Goal: Task Accomplishment & Management: Manage account settings

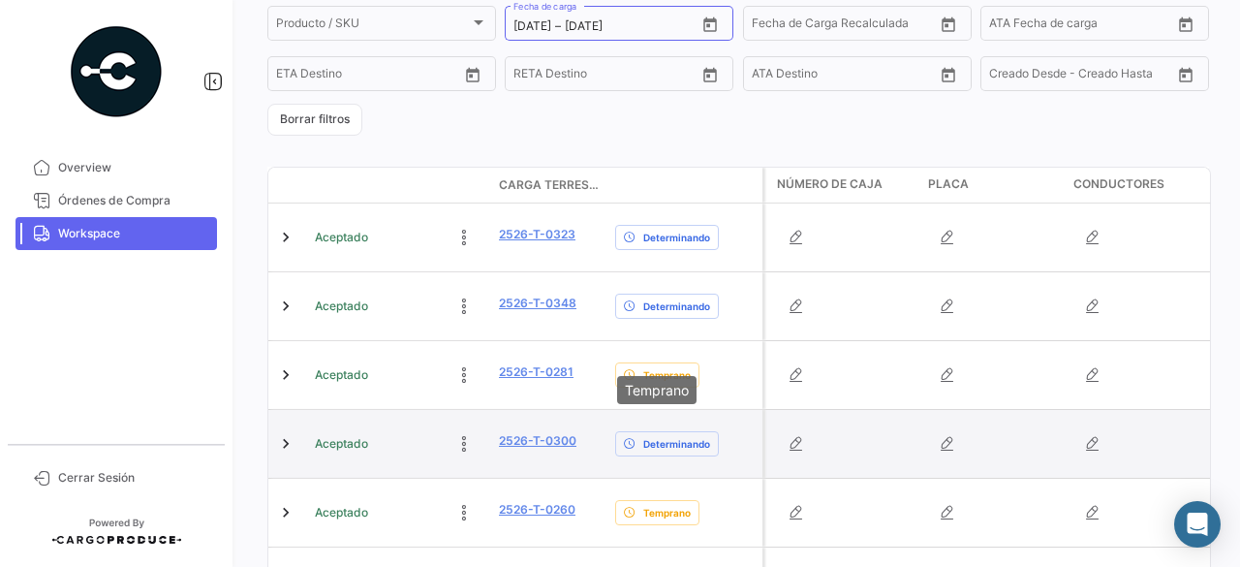
scroll to position [516, 0]
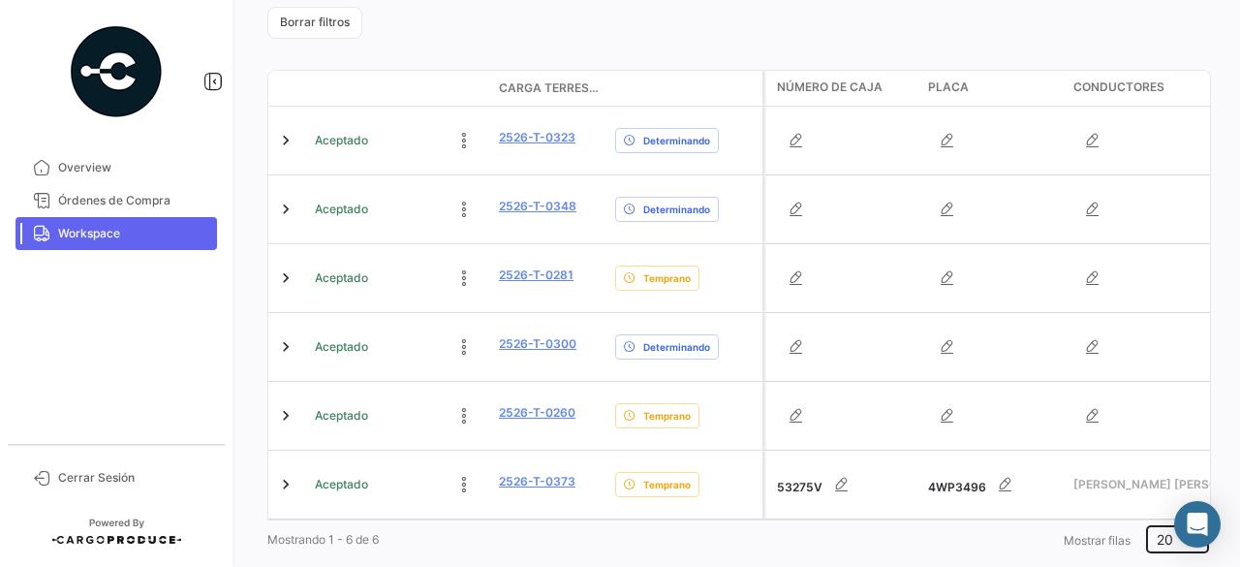
click at [1163, 531] on span "20" at bounding box center [1165, 539] width 16 height 16
click at [802, 539] on div at bounding box center [620, 283] width 1240 height 567
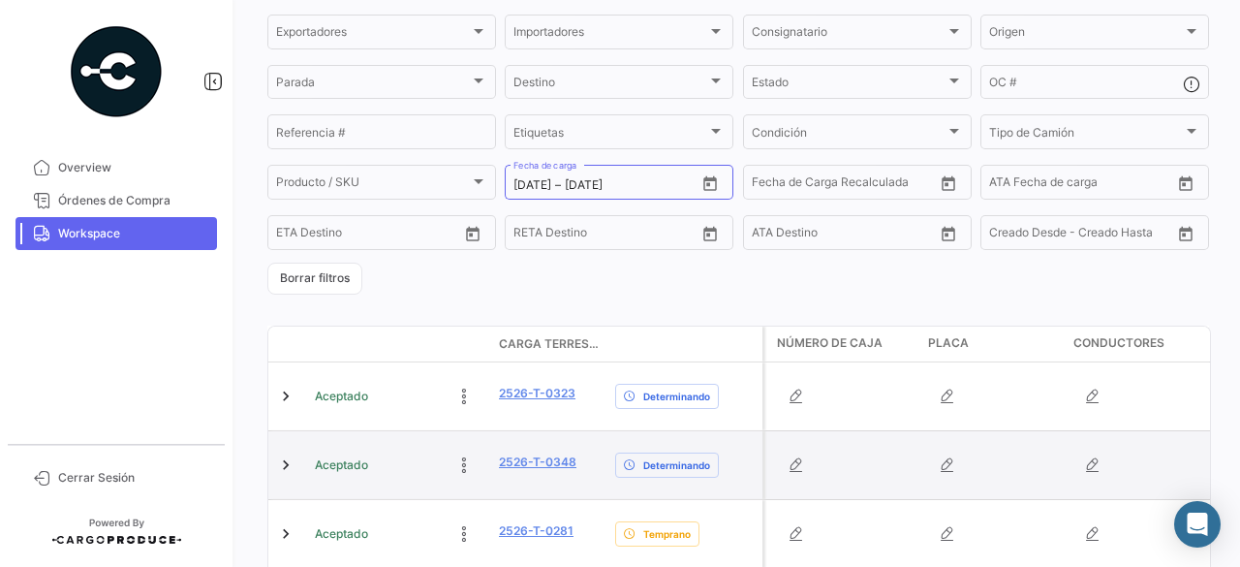
scroll to position [225, 0]
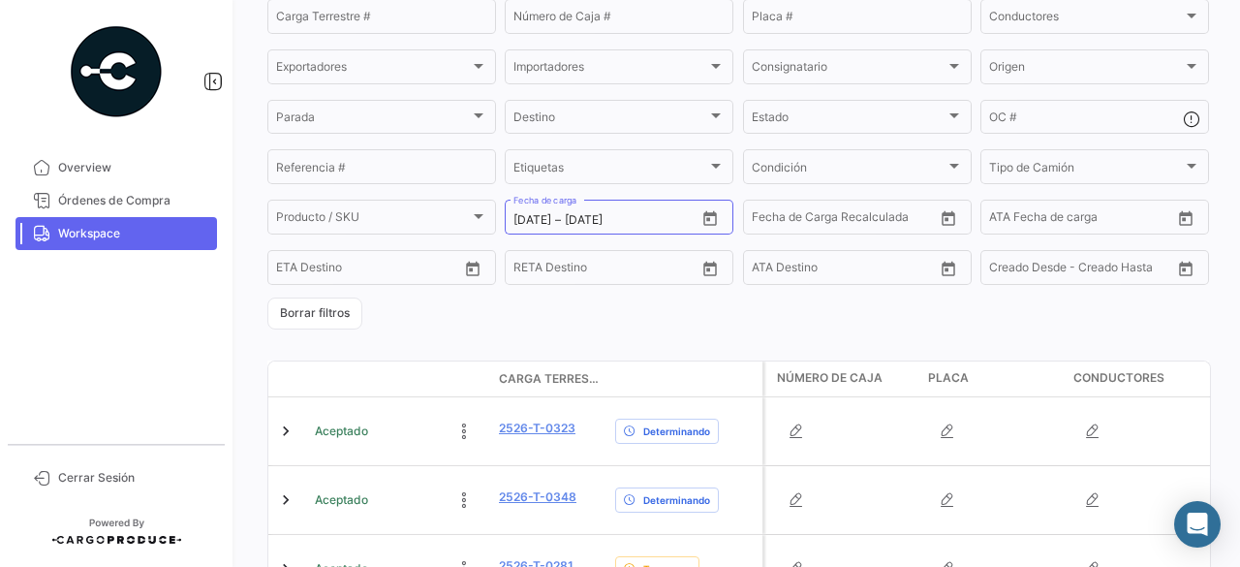
click at [99, 240] on span "Workspace" at bounding box center [133, 233] width 151 height 17
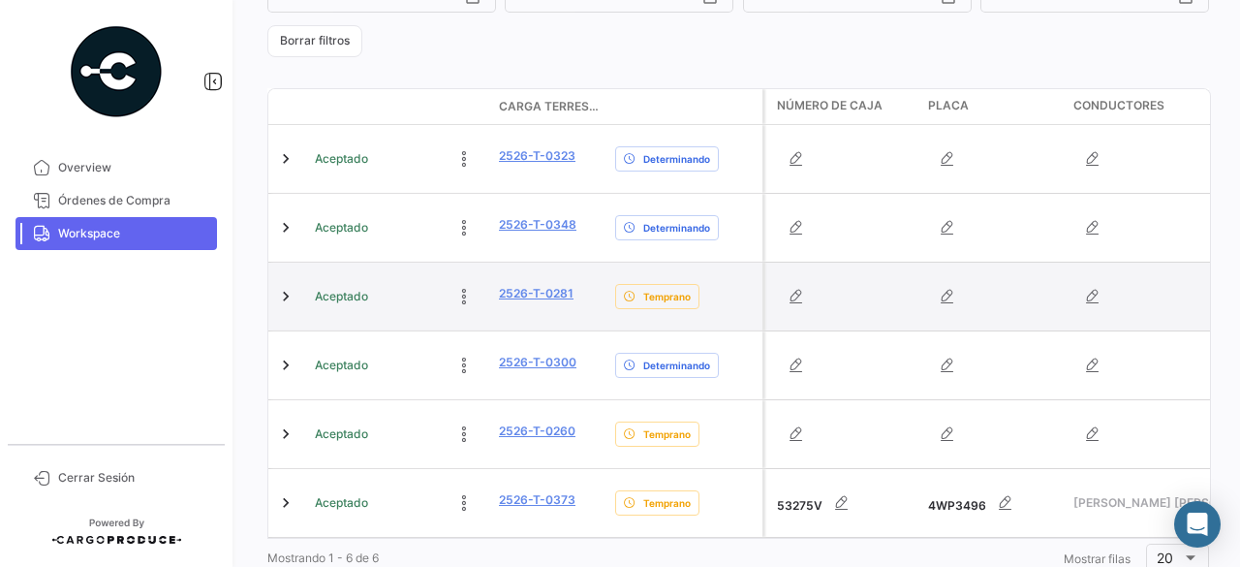
scroll to position [516, 0]
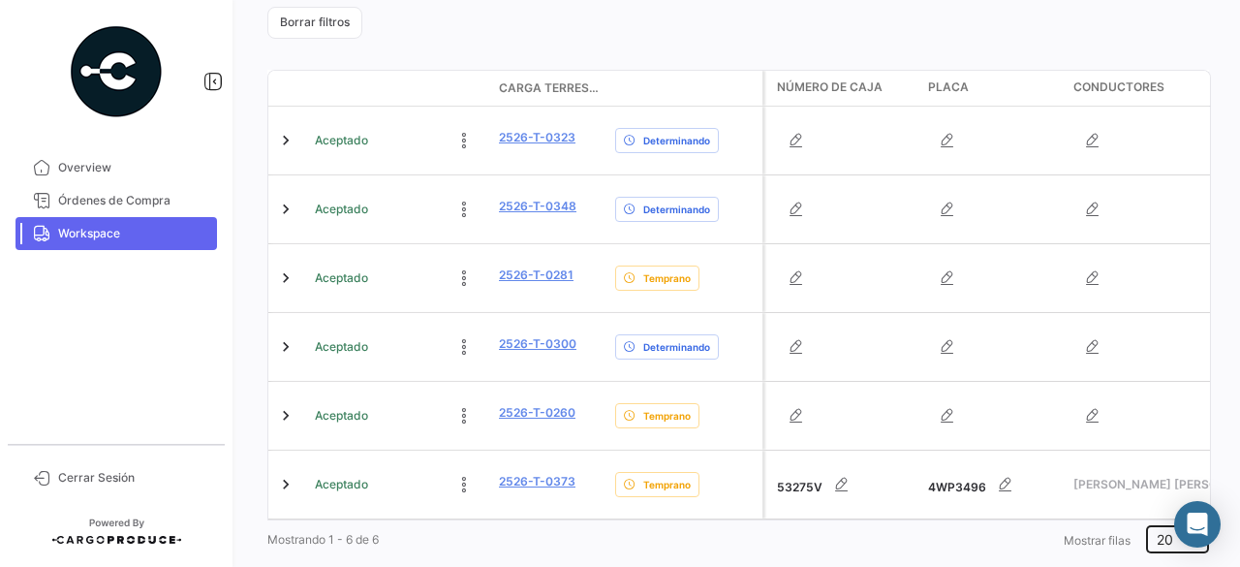
click at [1182, 532] on div at bounding box center [1190, 540] width 17 height 16
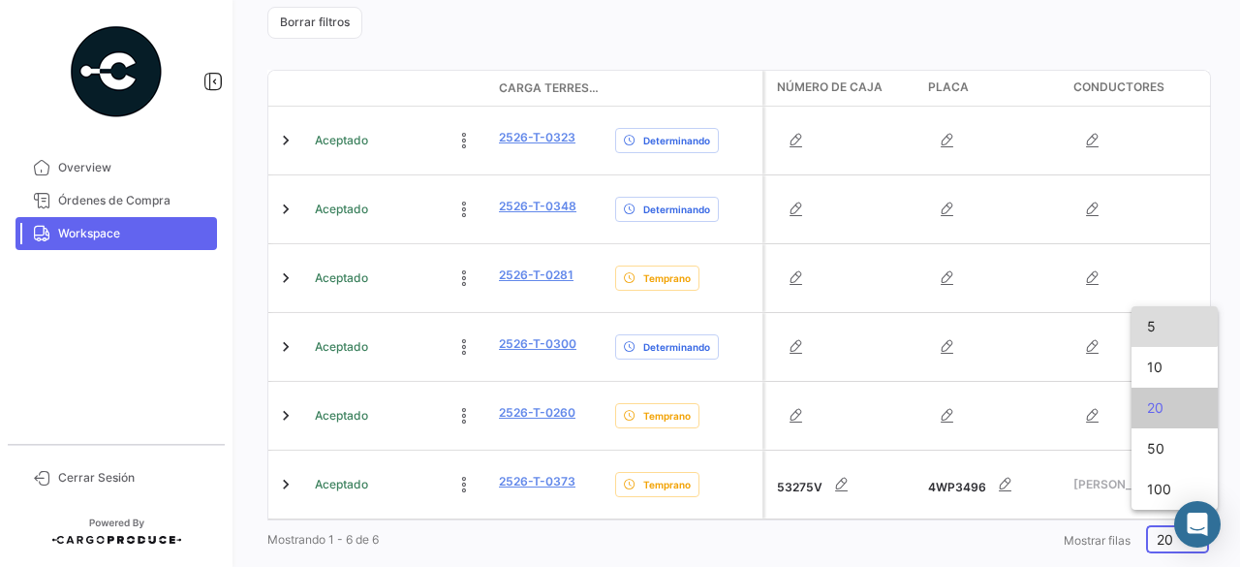
click at [1164, 318] on span "5" at bounding box center [1174, 326] width 55 height 41
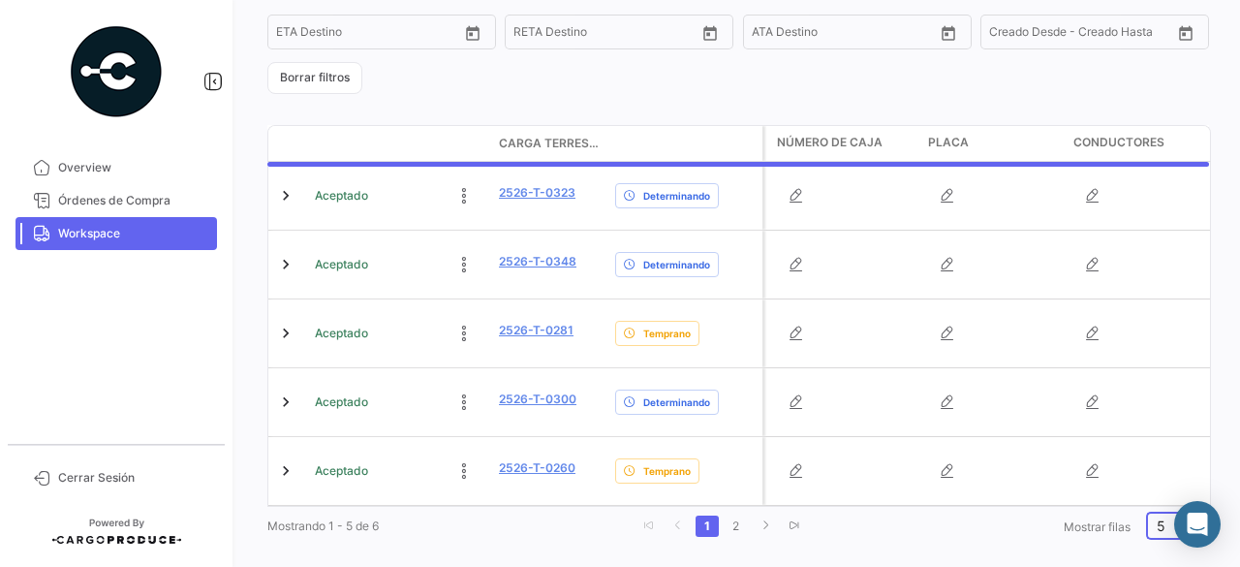
scroll to position [447, 0]
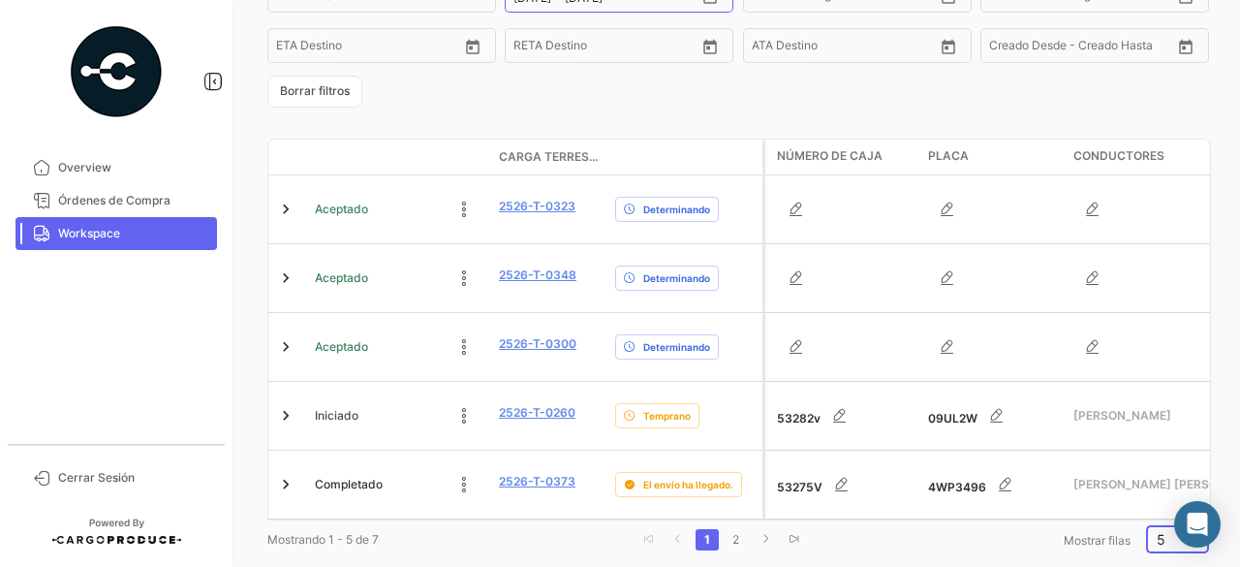
click at [1159, 532] on div "5" at bounding box center [1169, 540] width 25 height 16
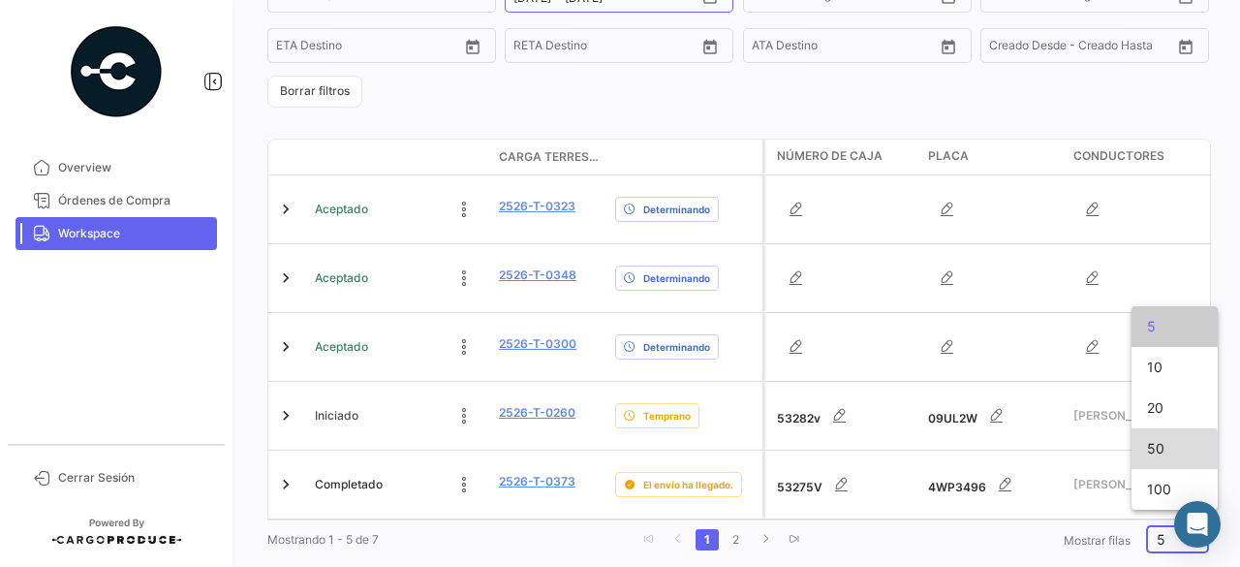
click at [1163, 454] on span "50" at bounding box center [1174, 448] width 55 height 41
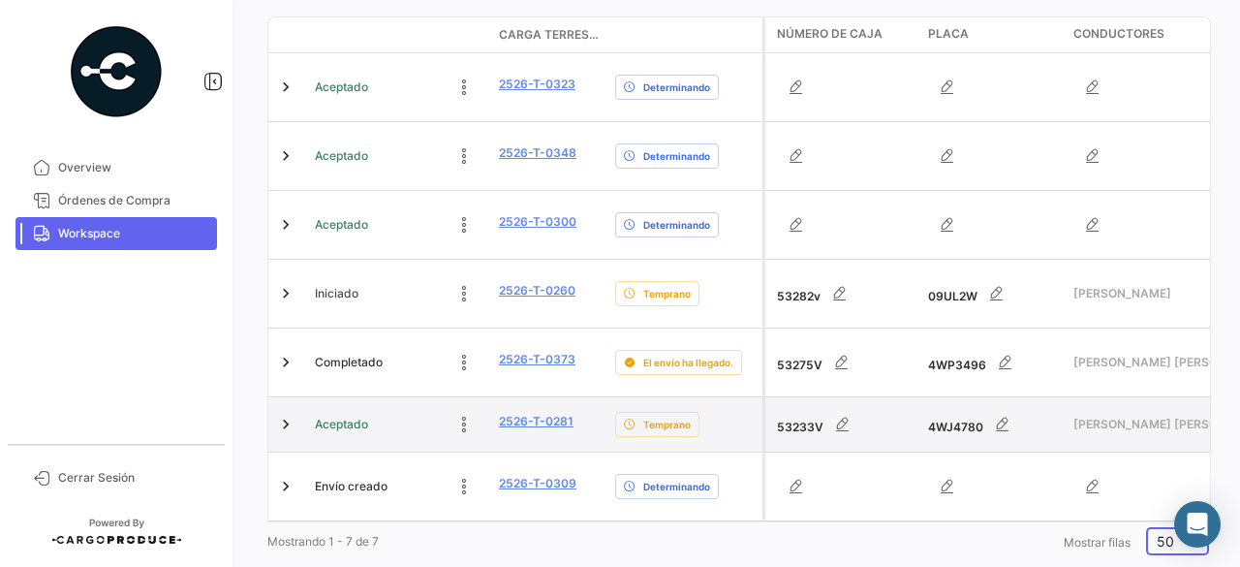
scroll to position [570, 0]
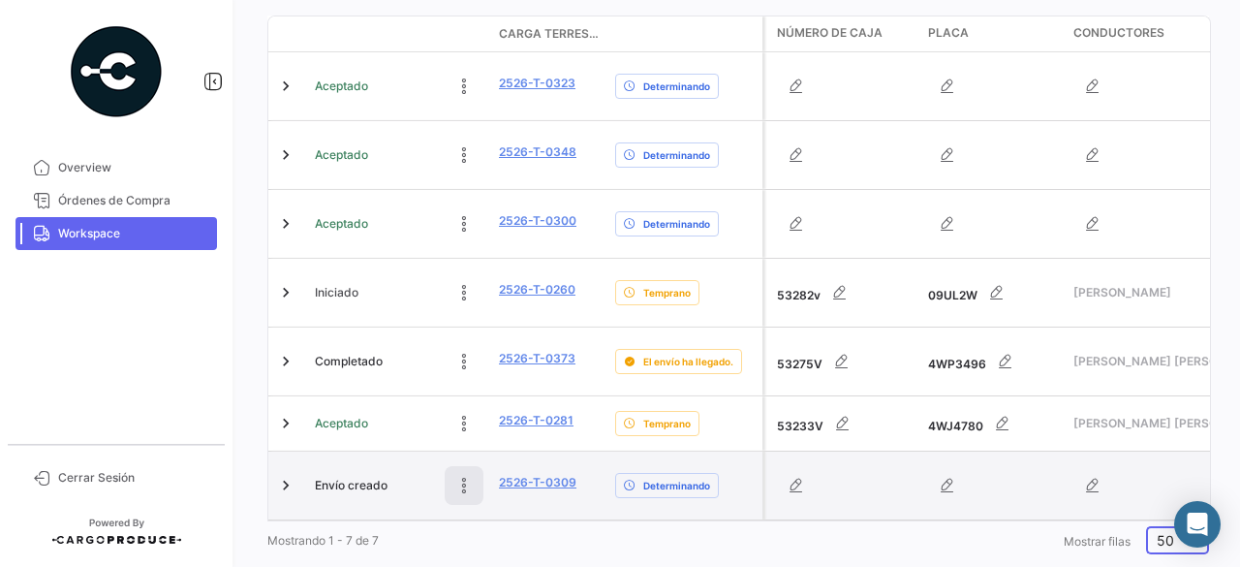
click at [459, 476] on icon at bounding box center [463, 485] width 19 height 19
click at [335, 466] on button at bounding box center [334, 485] width 39 height 39
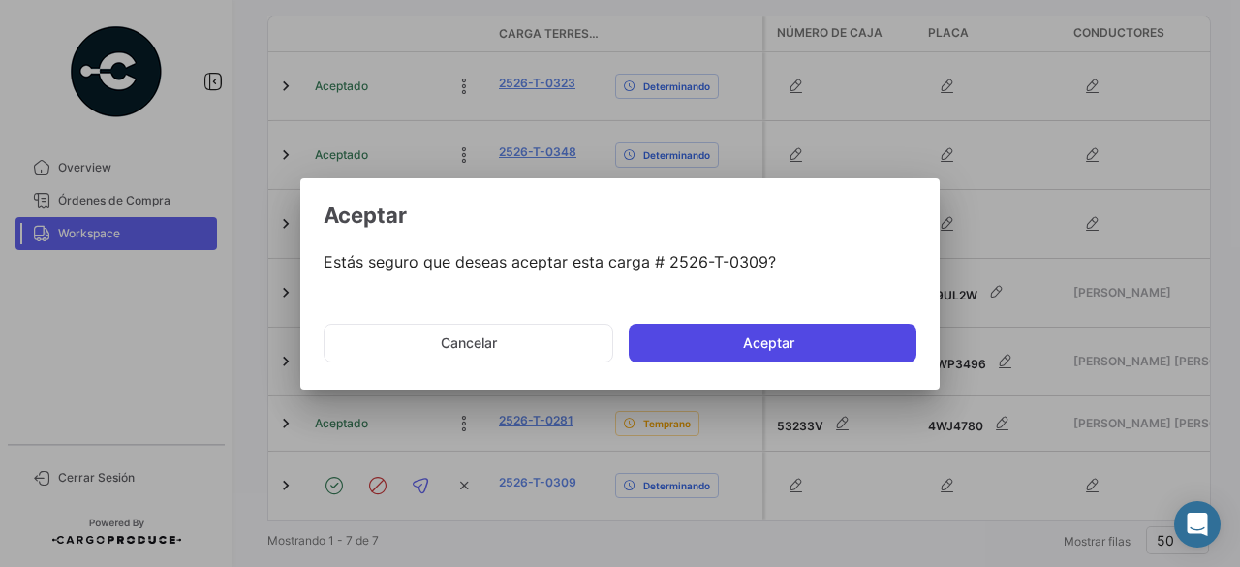
click at [813, 346] on button "Aceptar" at bounding box center [773, 343] width 288 height 39
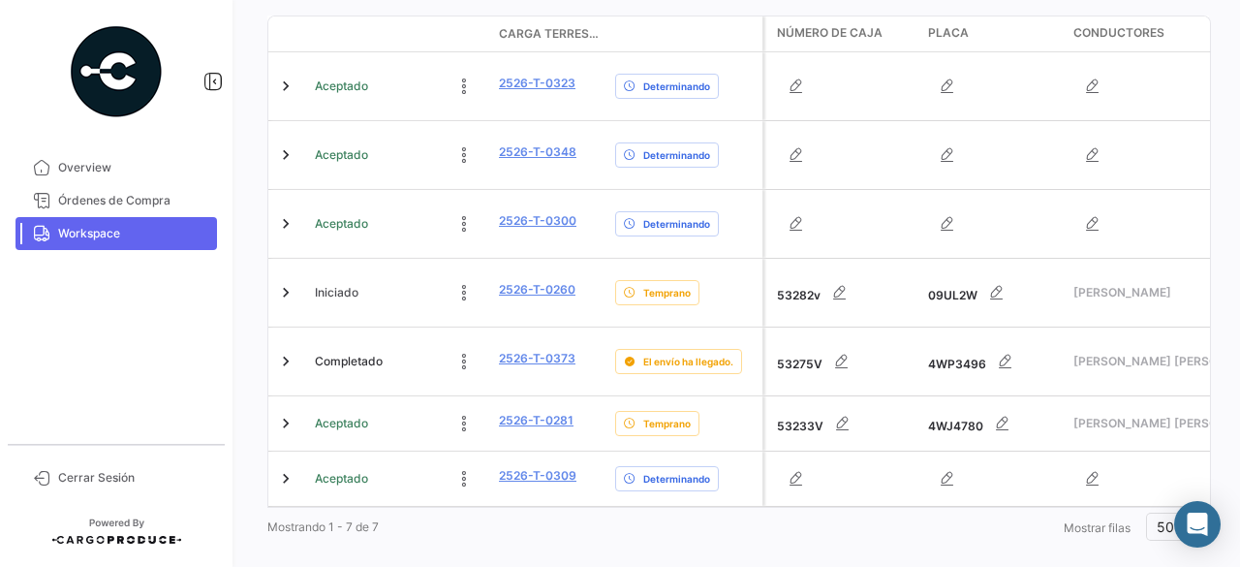
scroll to position [556, 0]
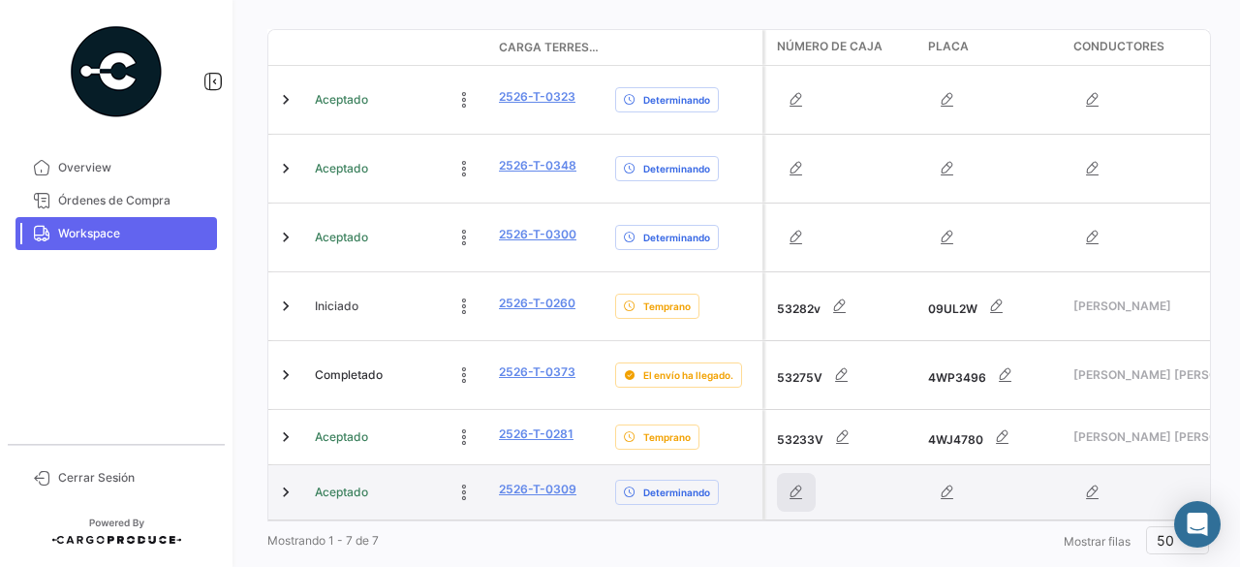
click at [798, 483] on icon "button" at bounding box center [796, 492] width 19 height 19
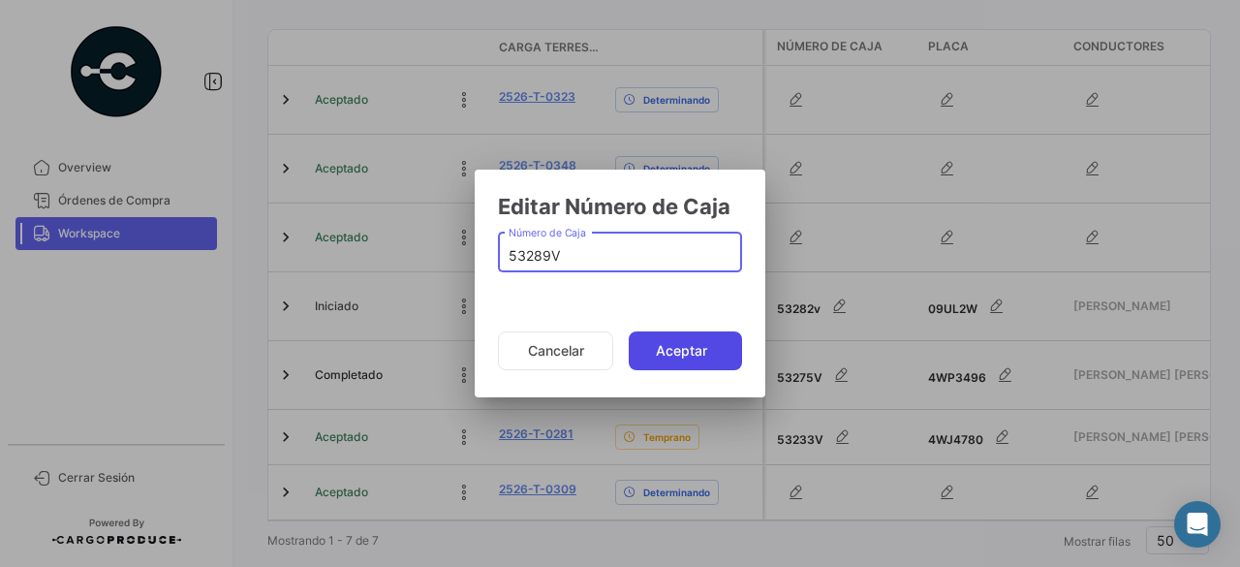
type input "53289V"
click at [679, 354] on button "Aceptar" at bounding box center [685, 350] width 113 height 39
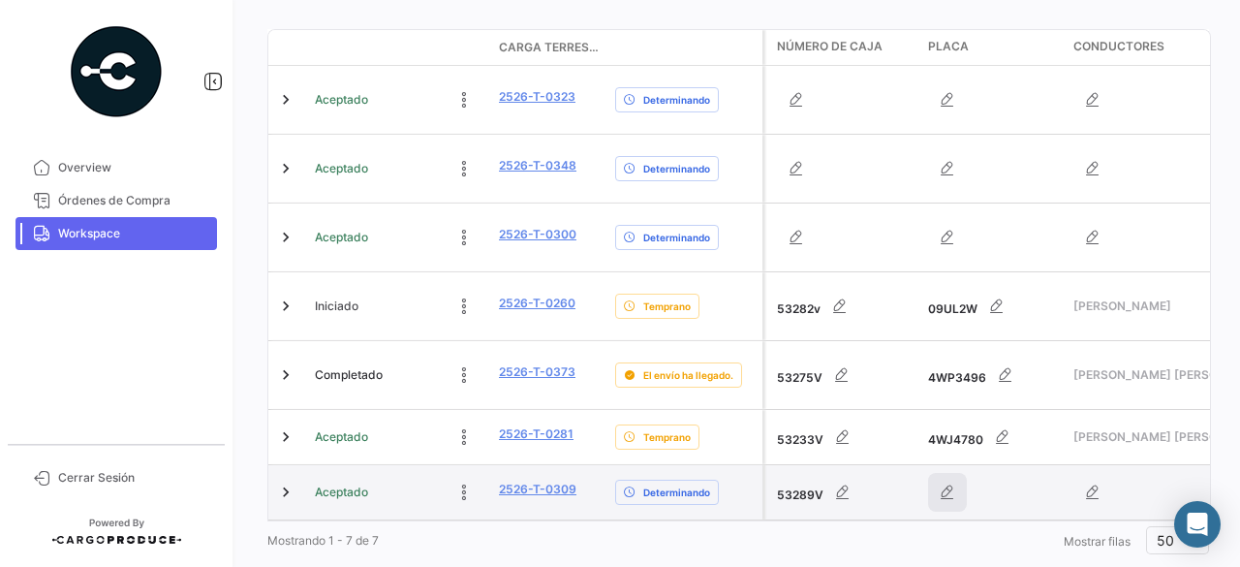
click at [944, 483] on icon "button" at bounding box center [947, 492] width 19 height 19
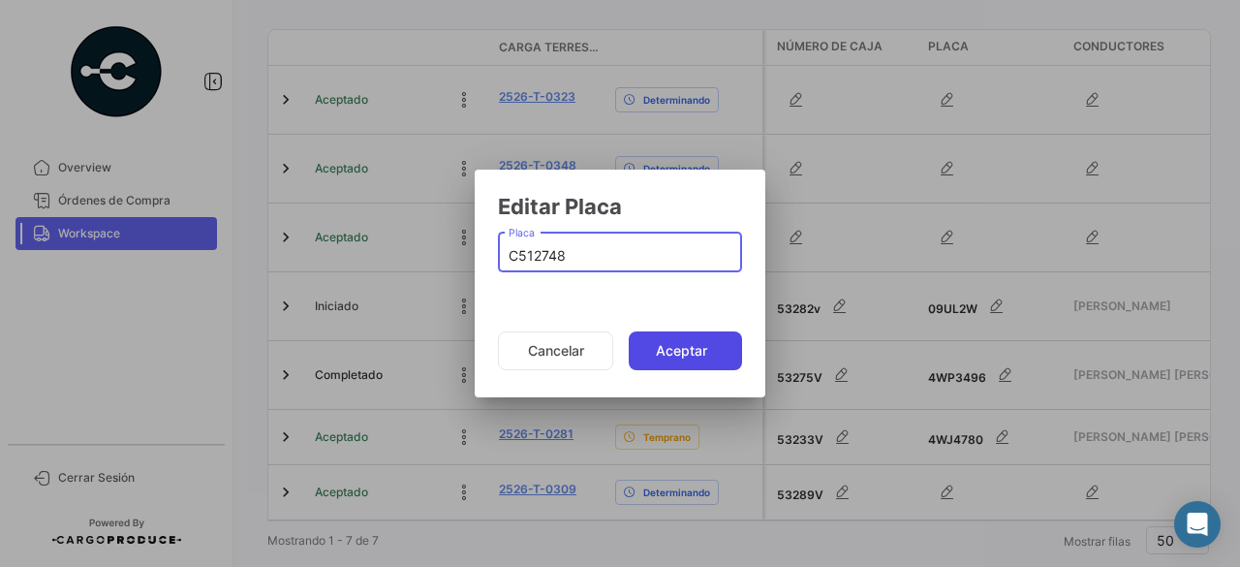
type input "C512748"
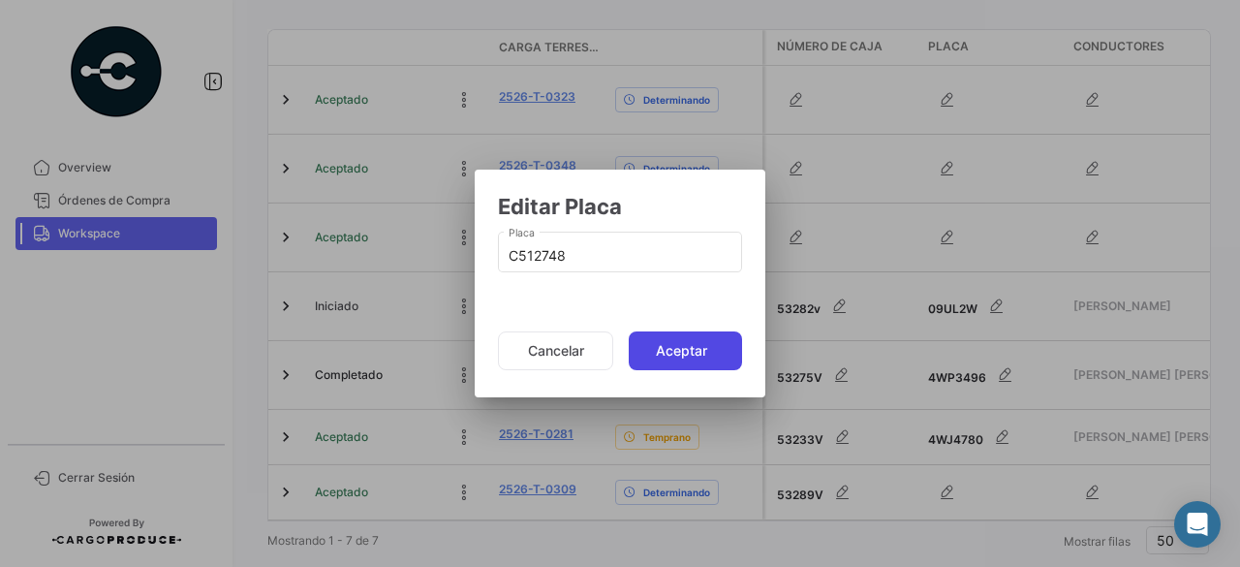
click at [717, 360] on button "Aceptar" at bounding box center [685, 350] width 113 height 39
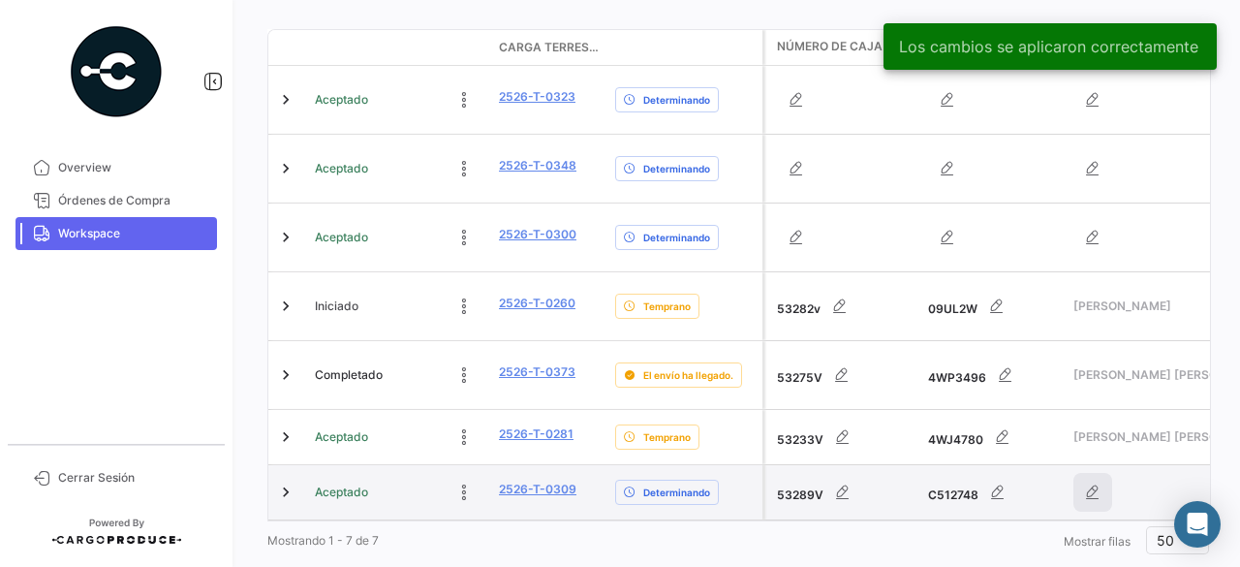
click at [1091, 483] on icon "button" at bounding box center [1092, 492] width 19 height 19
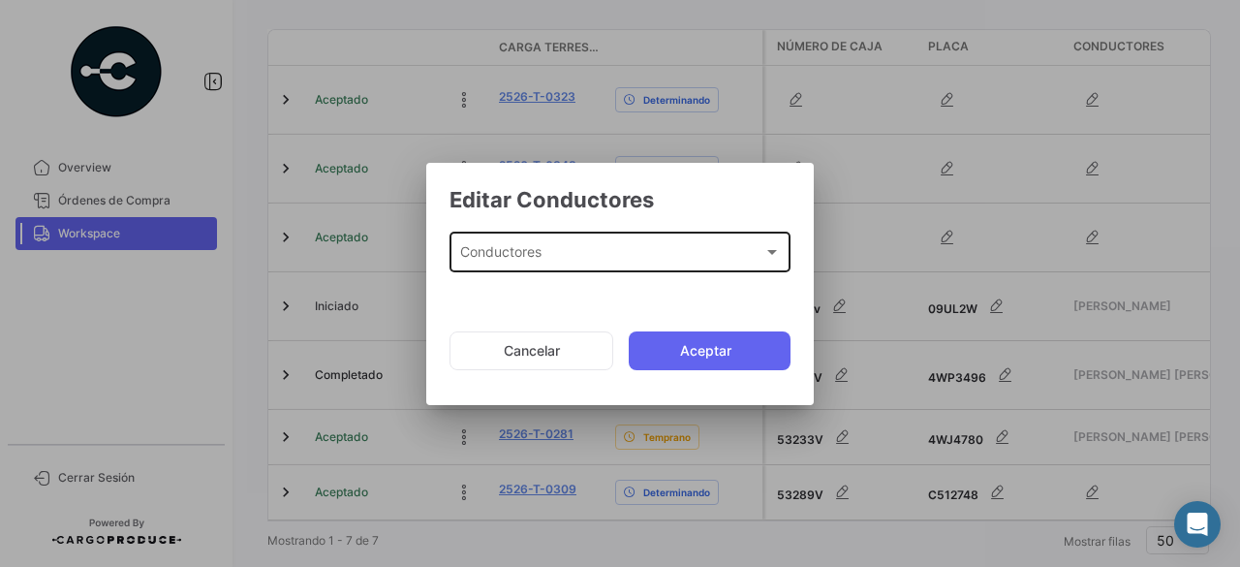
click at [638, 245] on div "Conductores Conductores" at bounding box center [620, 251] width 321 height 45
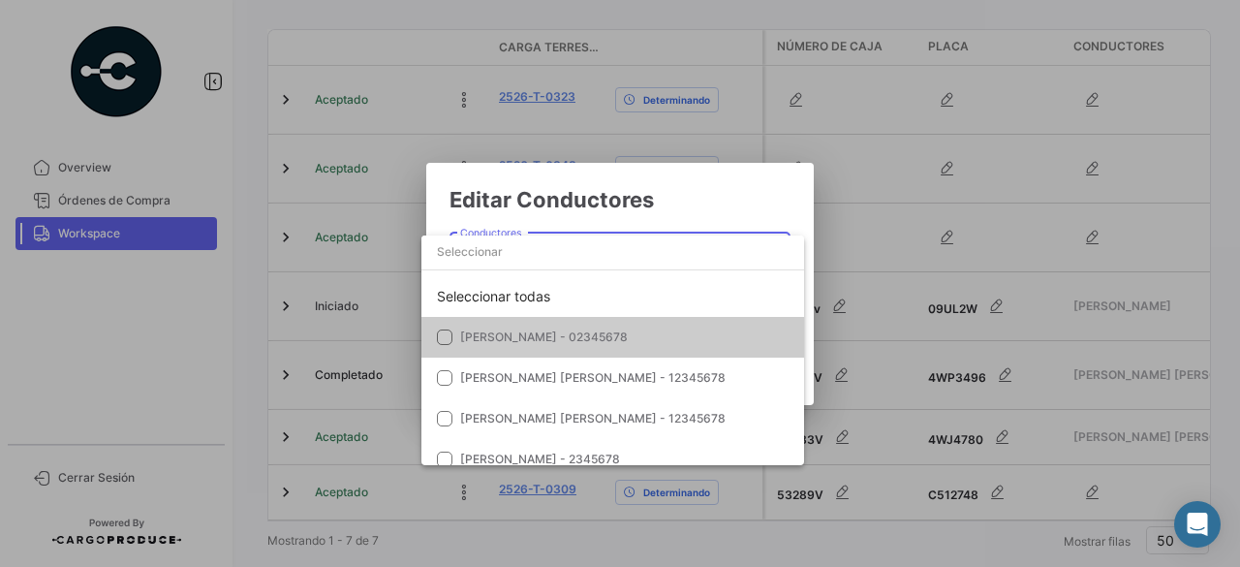
click at [693, 194] on div at bounding box center [620, 283] width 1240 height 567
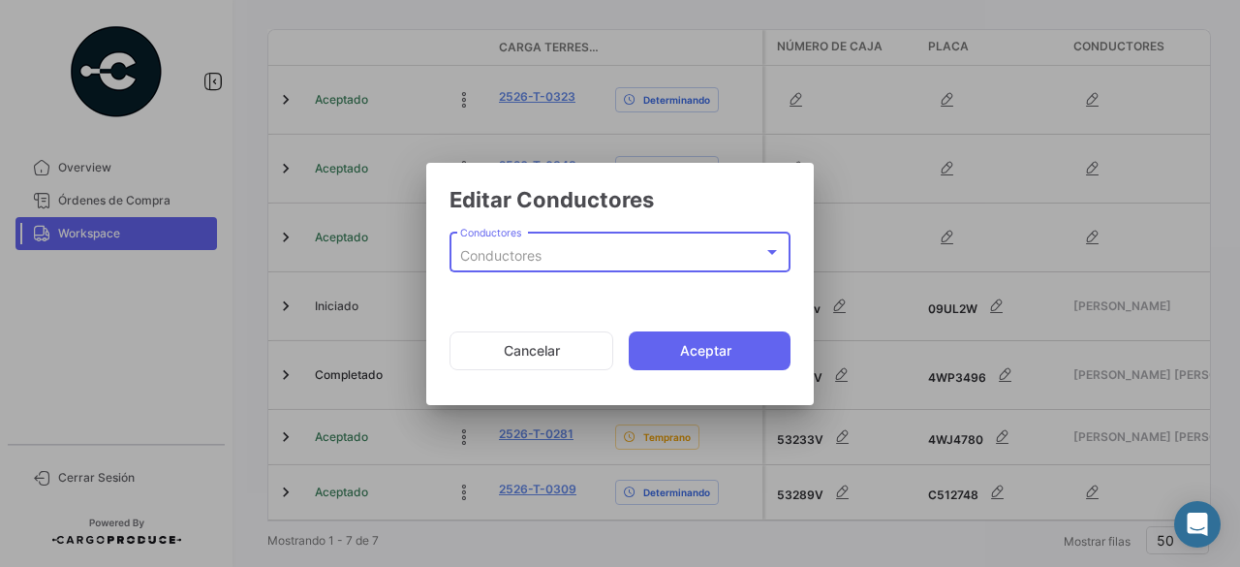
click at [763, 254] on div "Conductores" at bounding box center [611, 256] width 303 height 16
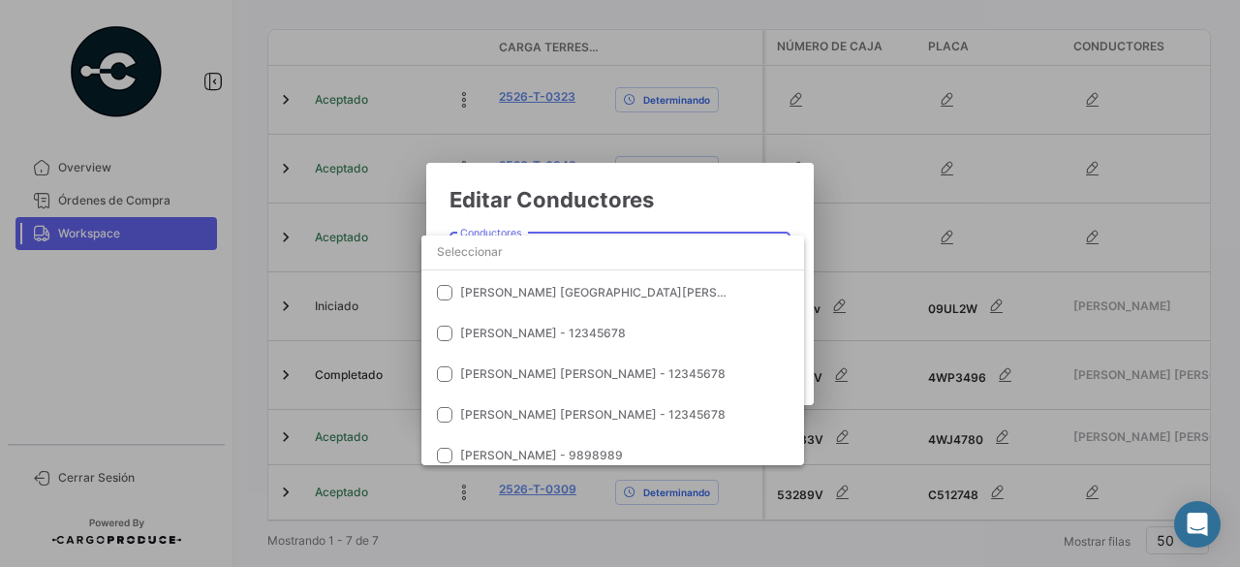
scroll to position [1550, 0]
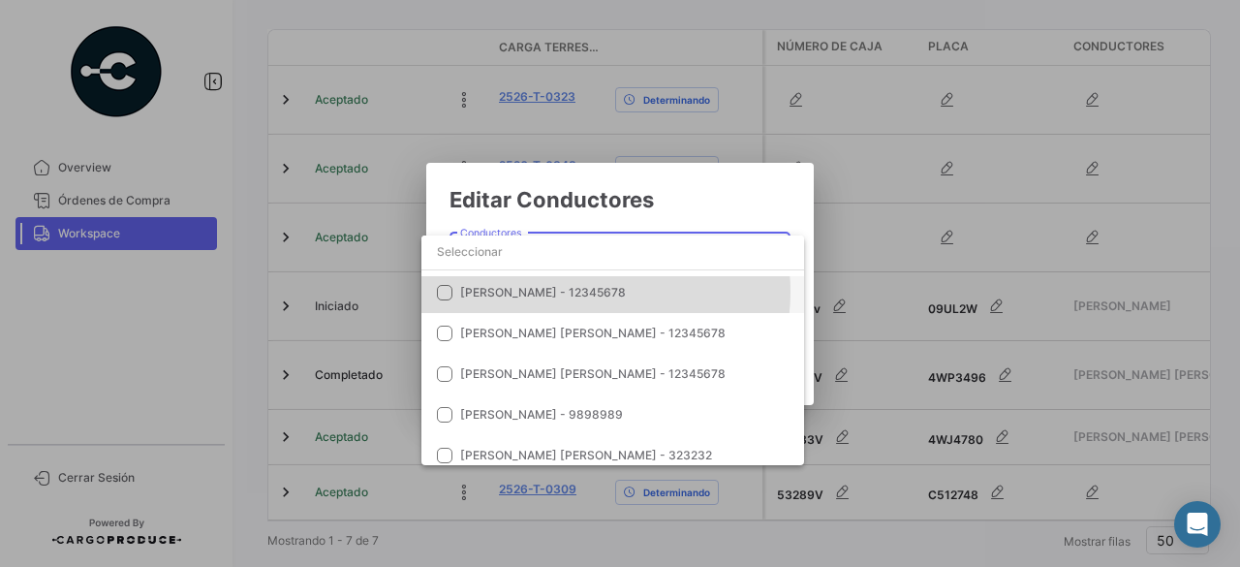
click at [587, 292] on span "[PERSON_NAME] - 12345678" at bounding box center [543, 292] width 166 height 15
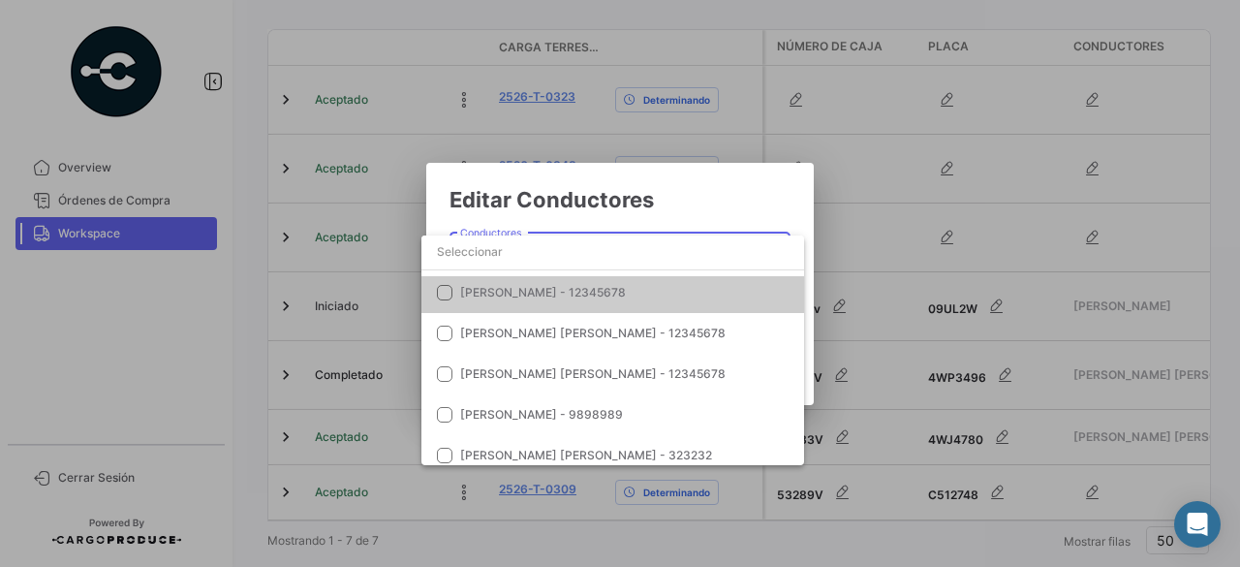
click at [614, 302] on mat-option "[PERSON_NAME] - 12345678" at bounding box center [613, 292] width 383 height 41
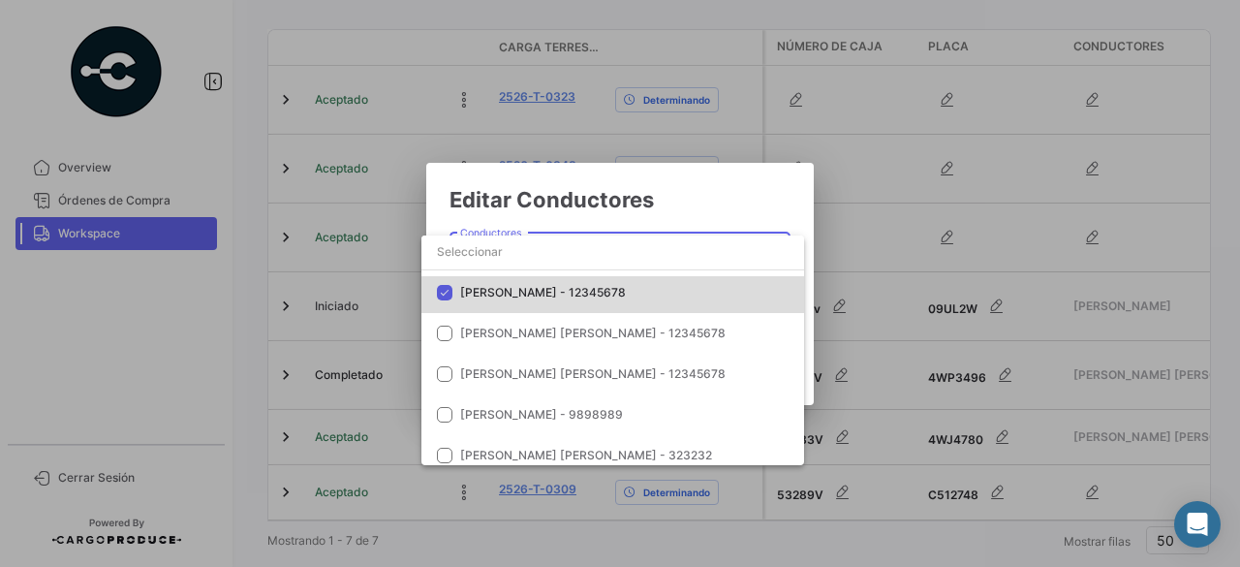
click at [614, 302] on mat-option "[PERSON_NAME] - 12345678" at bounding box center [613, 292] width 383 height 41
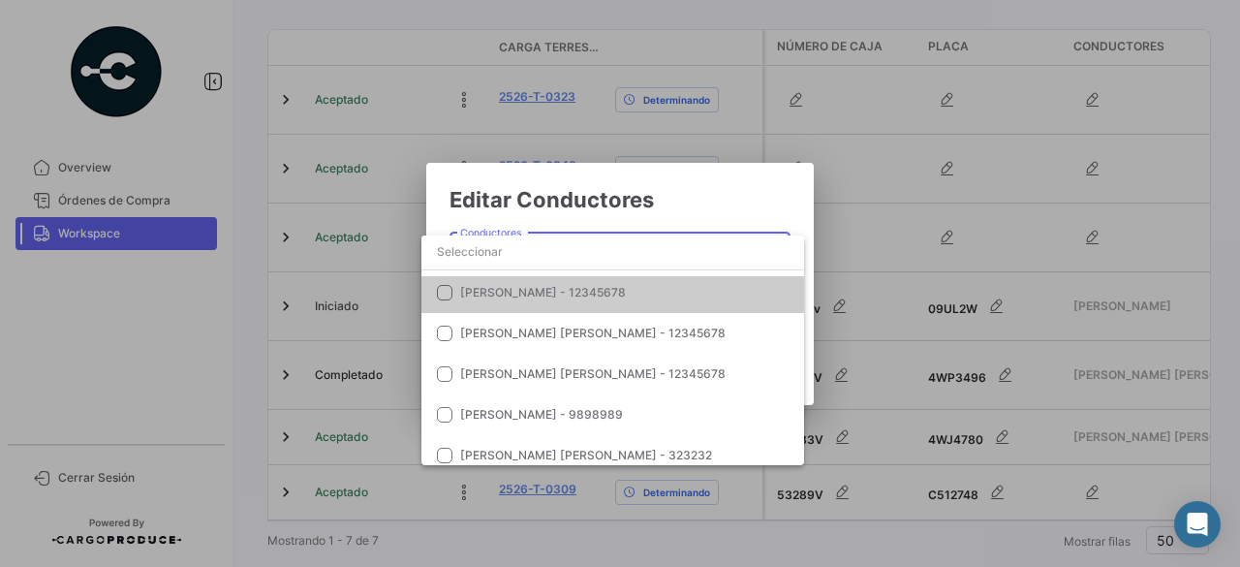
click at [446, 300] on mat-option "[PERSON_NAME] - 12345678" at bounding box center [613, 292] width 383 height 41
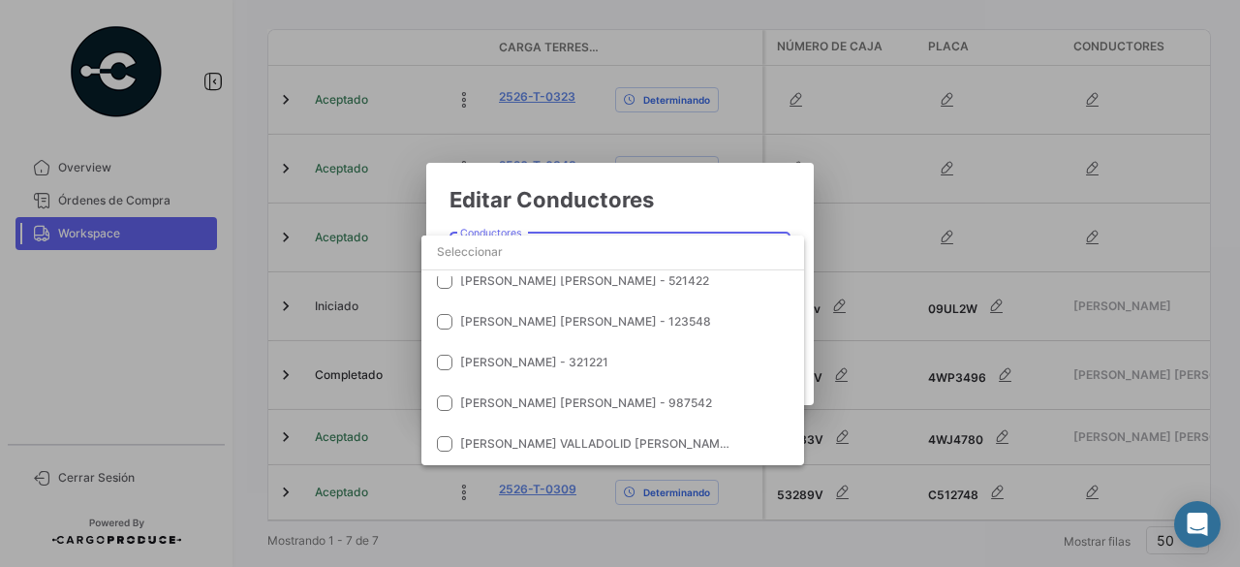
scroll to position [6851, 0]
click at [721, 188] on div at bounding box center [620, 283] width 1240 height 567
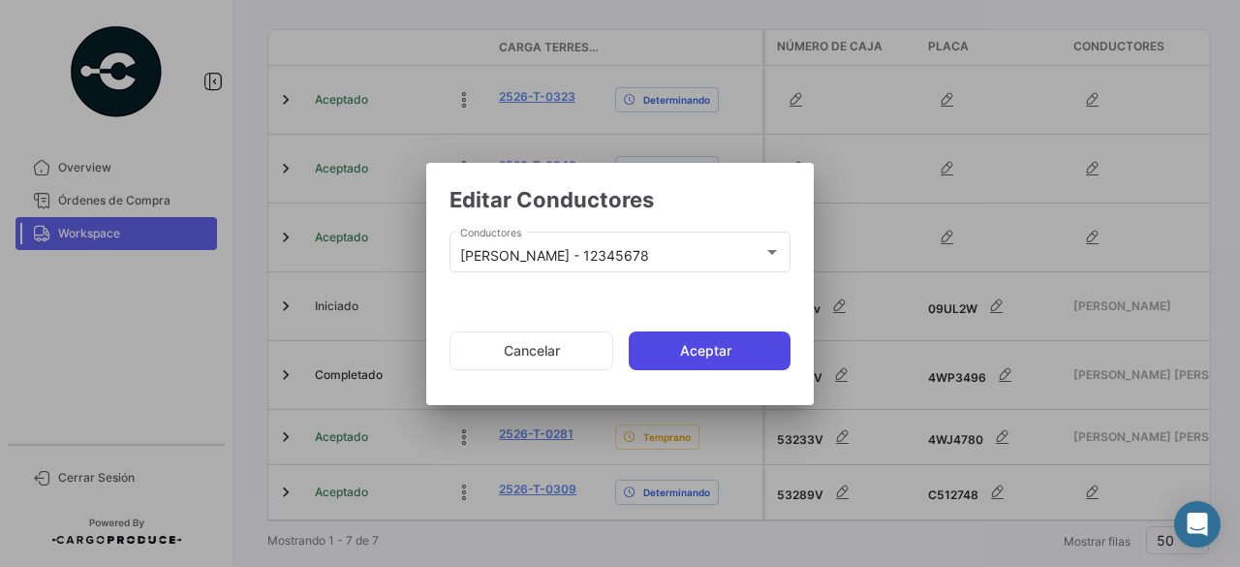
click at [762, 358] on button "Aceptar" at bounding box center [710, 350] width 162 height 39
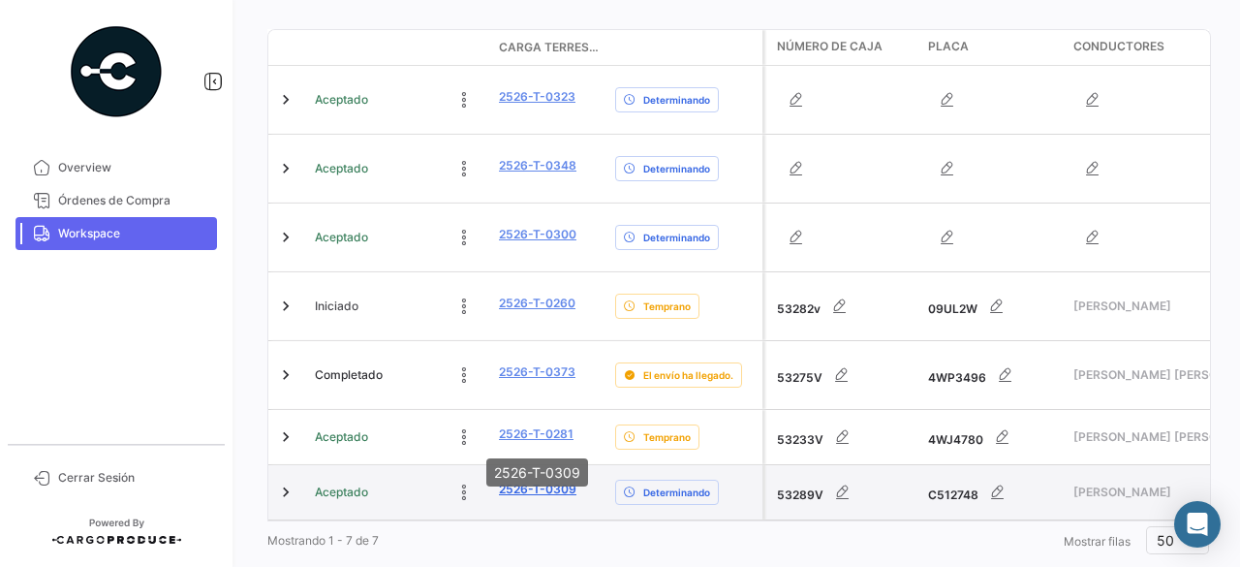
click at [520, 481] on link "2526-T-0309" at bounding box center [538, 489] width 78 height 17
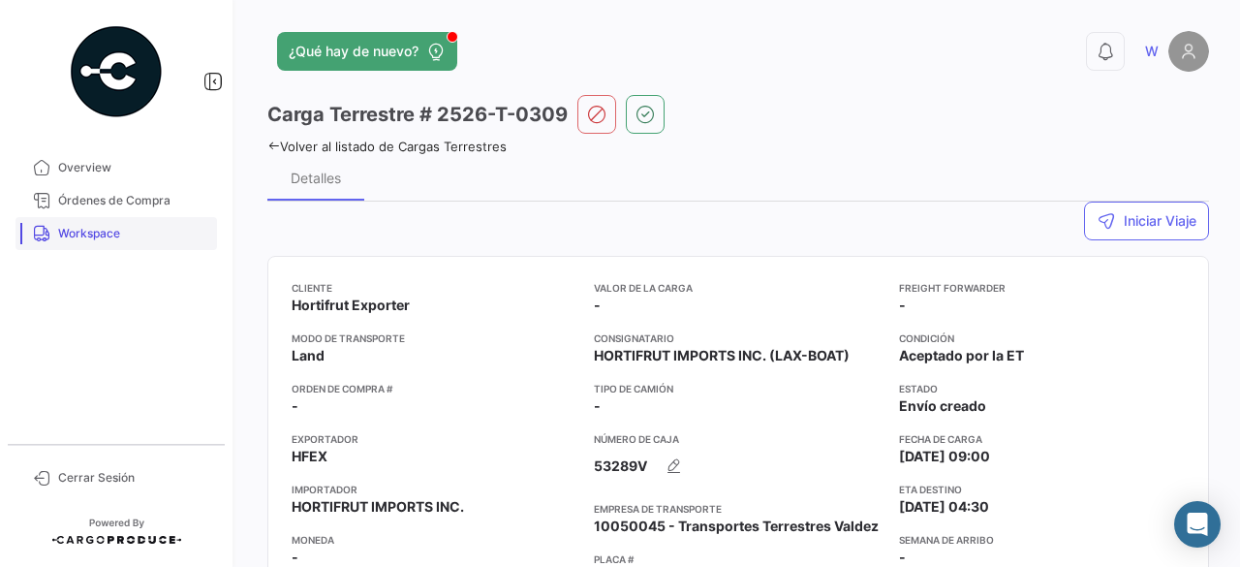
click at [109, 230] on span "Workspace" at bounding box center [133, 233] width 151 height 17
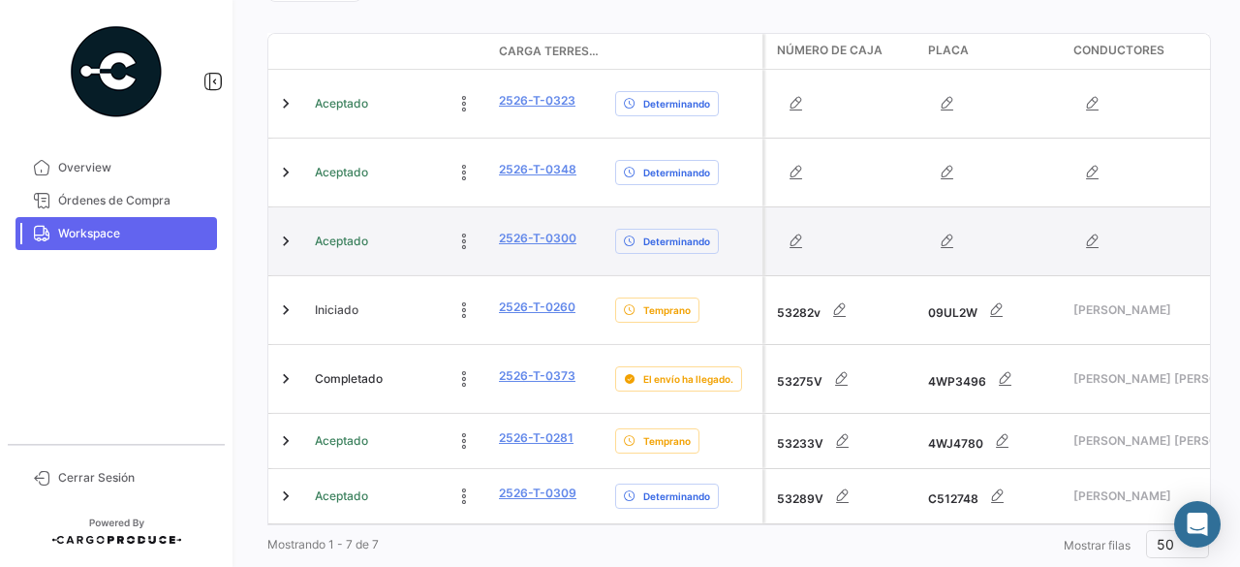
scroll to position [556, 0]
